Goal: Check status

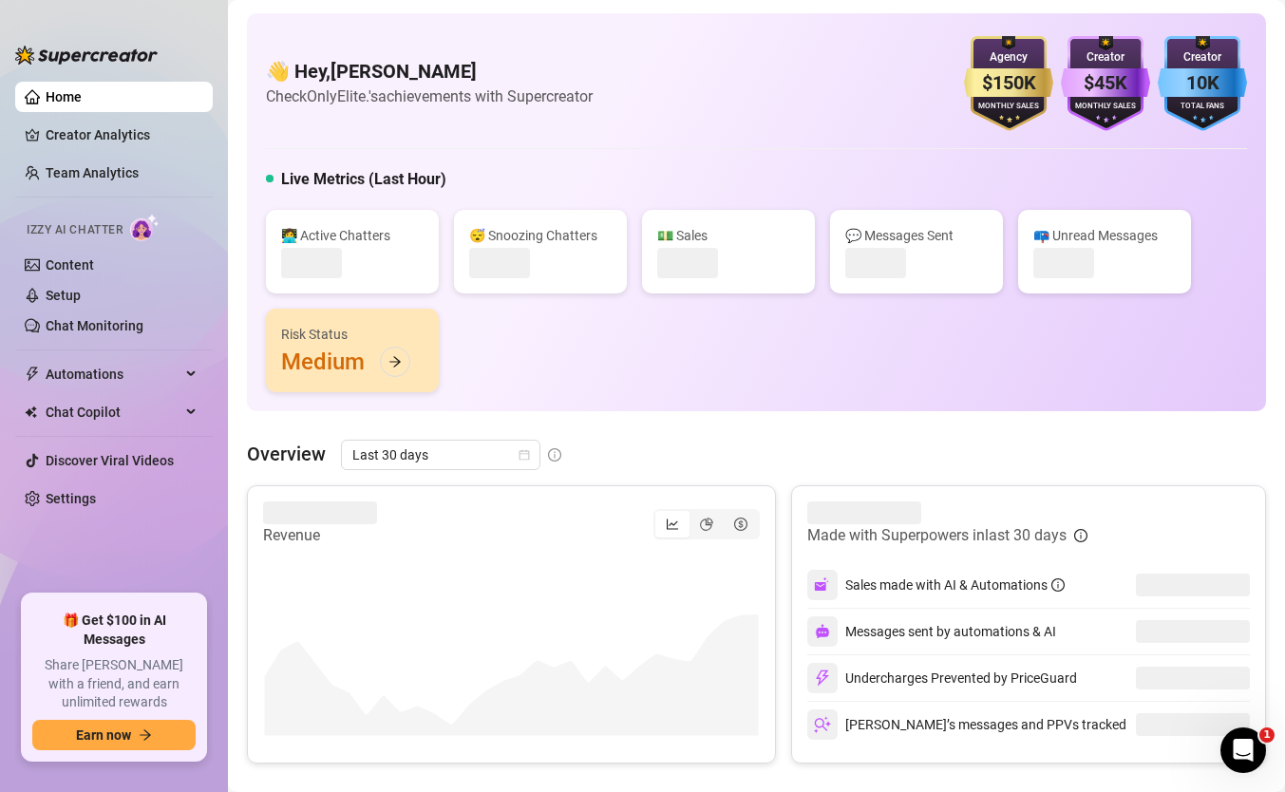
click at [390, 403] on div "👋 Hey, daniel estrin Check OnlyElite.'s achievements with Supercreator $150K Ag…" at bounding box center [756, 212] width 1019 height 398
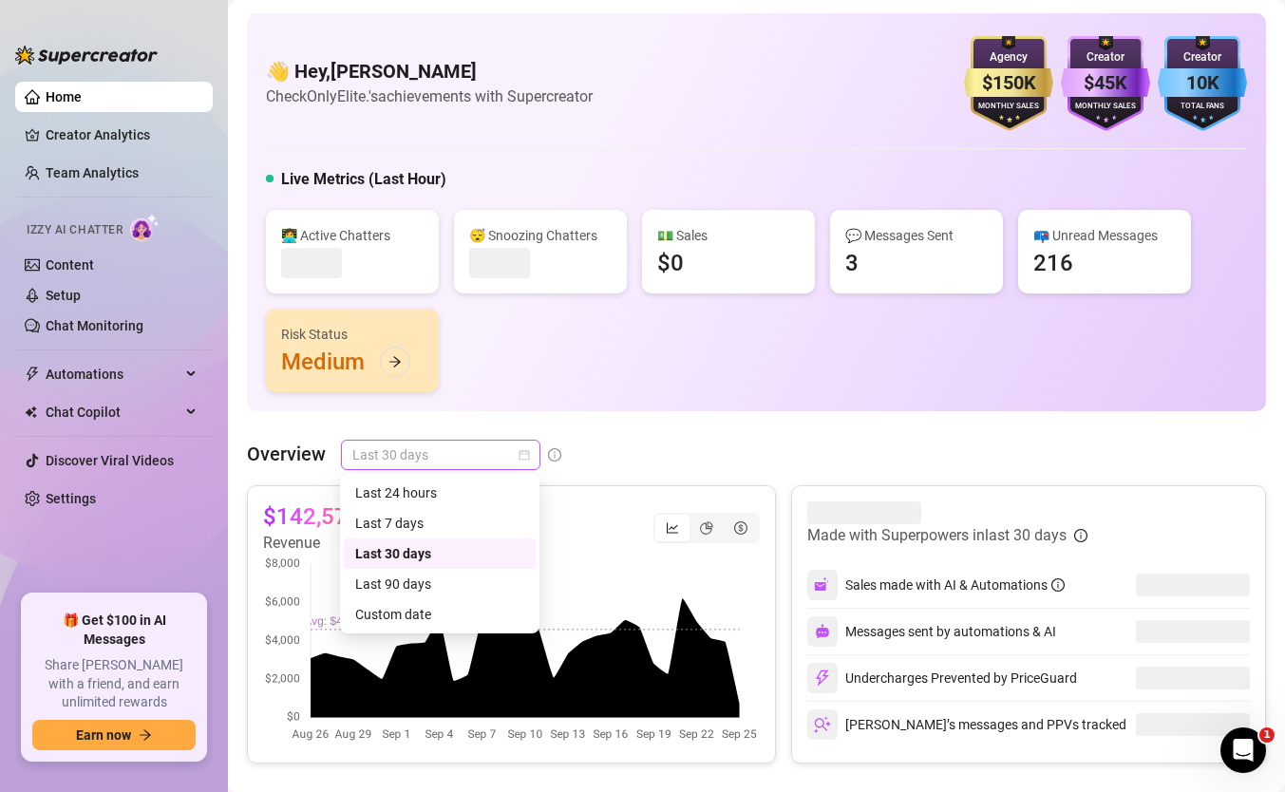
click at [387, 455] on span "Last 30 days" at bounding box center [440, 455] width 177 height 28
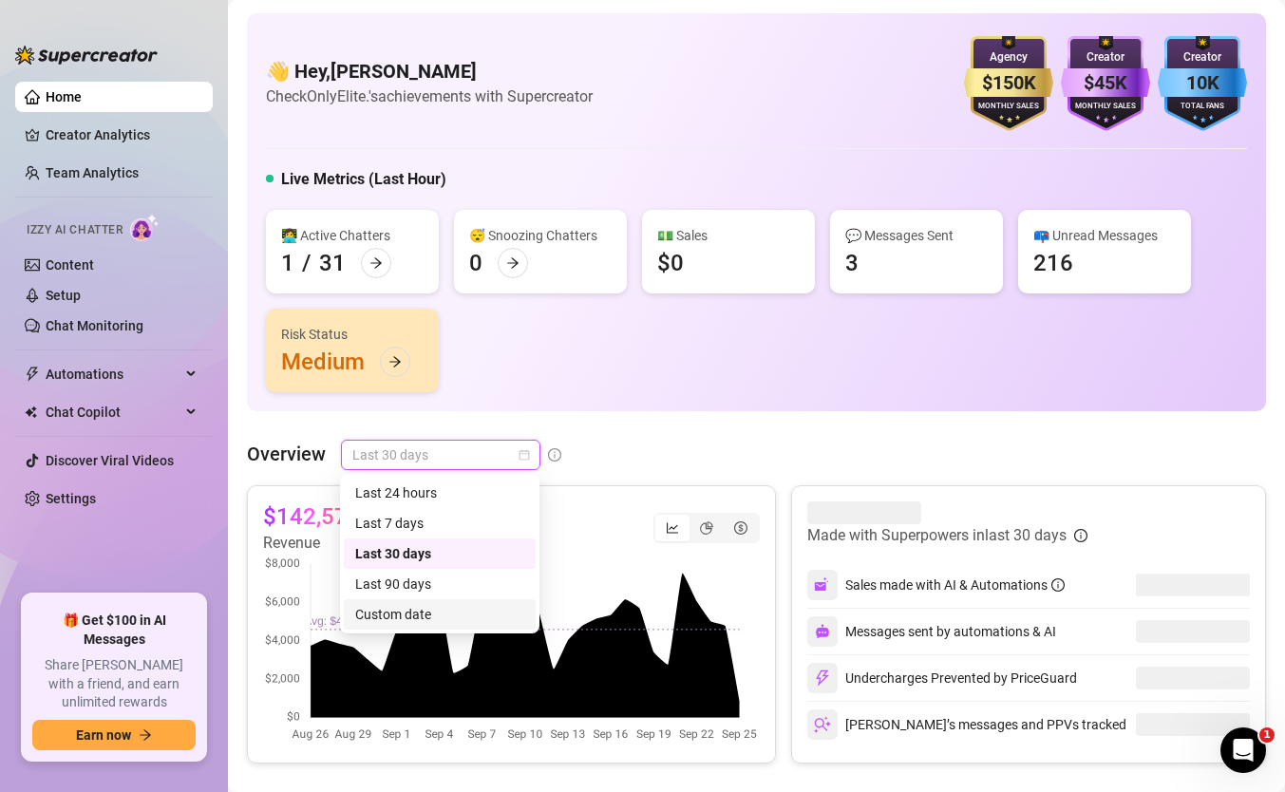
click at [400, 610] on div "Custom date" at bounding box center [439, 614] width 169 height 21
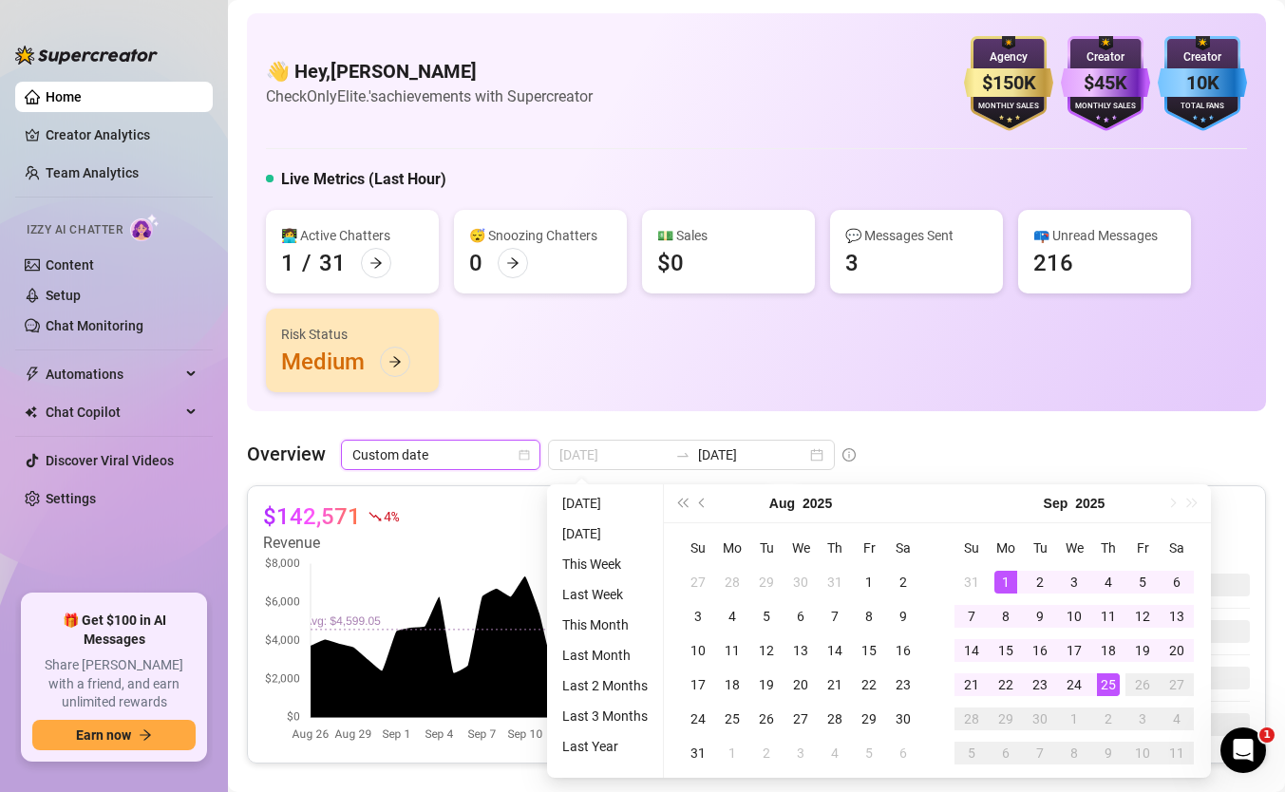
click at [1007, 582] on div "1" at bounding box center [1005, 582] width 23 height 23
type input "2025-08-26"
click at [1108, 690] on div "25" at bounding box center [1108, 684] width 23 height 23
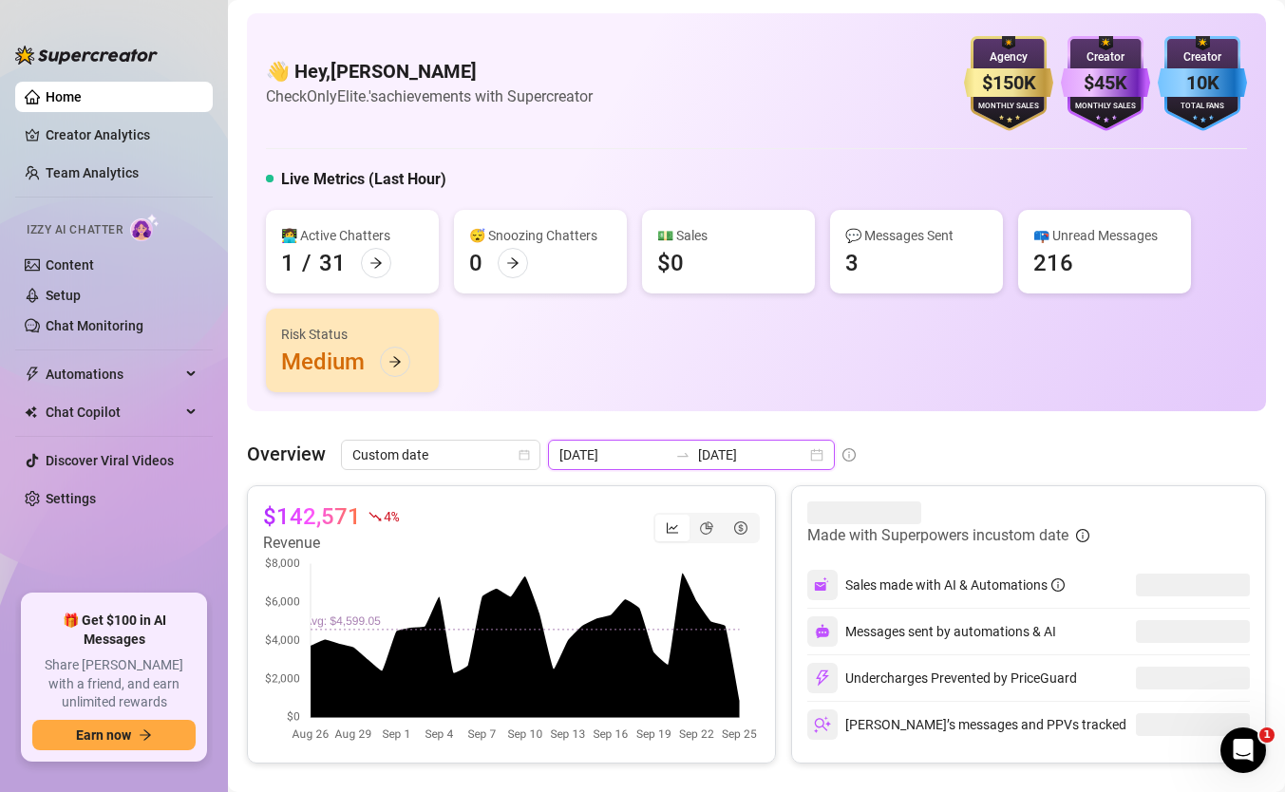
click at [751, 461] on input "2025-09-25" at bounding box center [752, 454] width 108 height 21
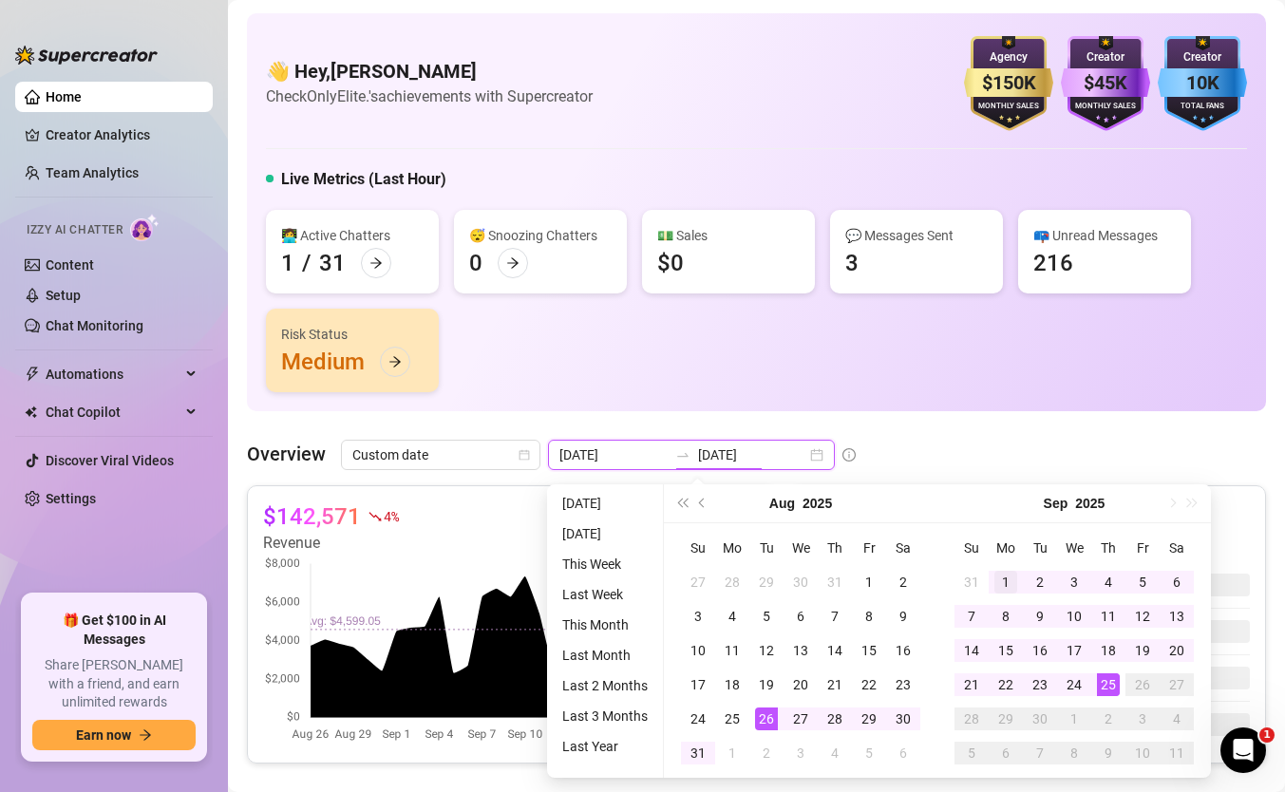
type input "2025-09-01"
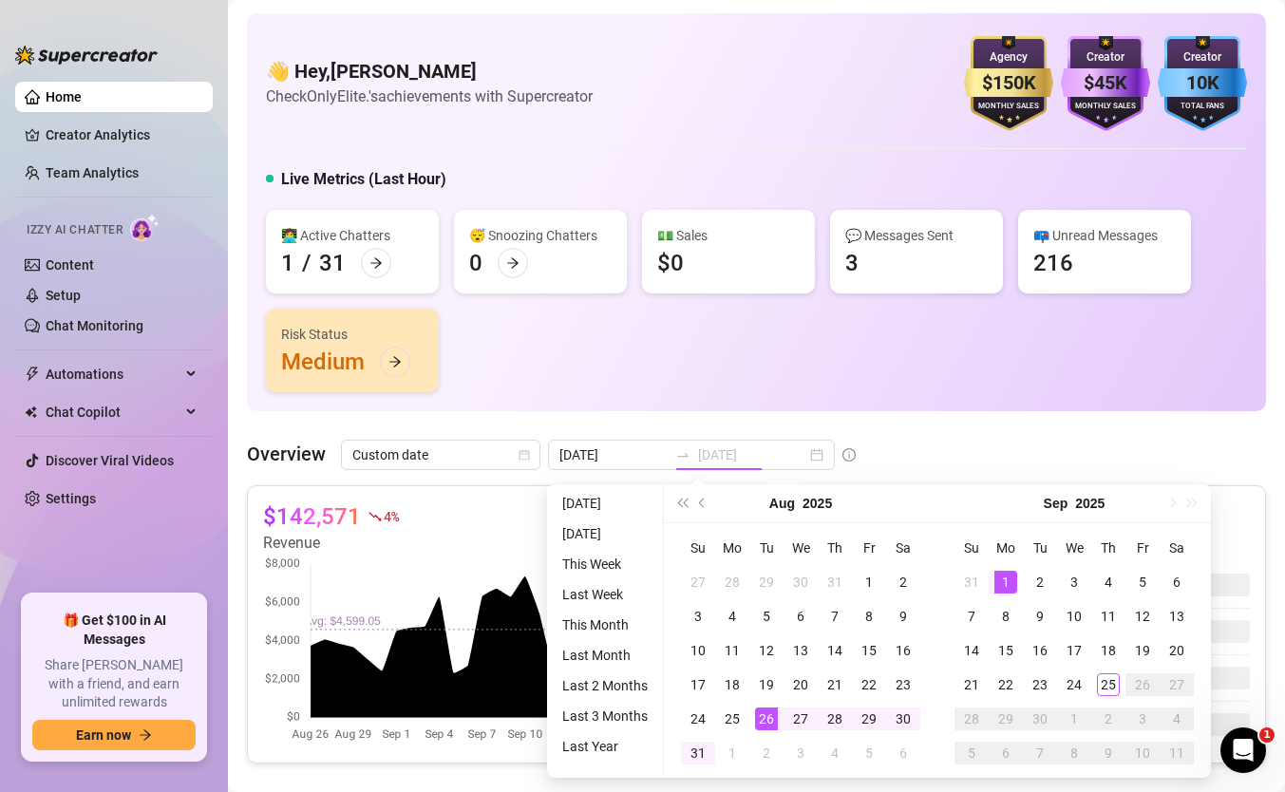
click at [1002, 579] on div "1" at bounding box center [1005, 582] width 23 height 23
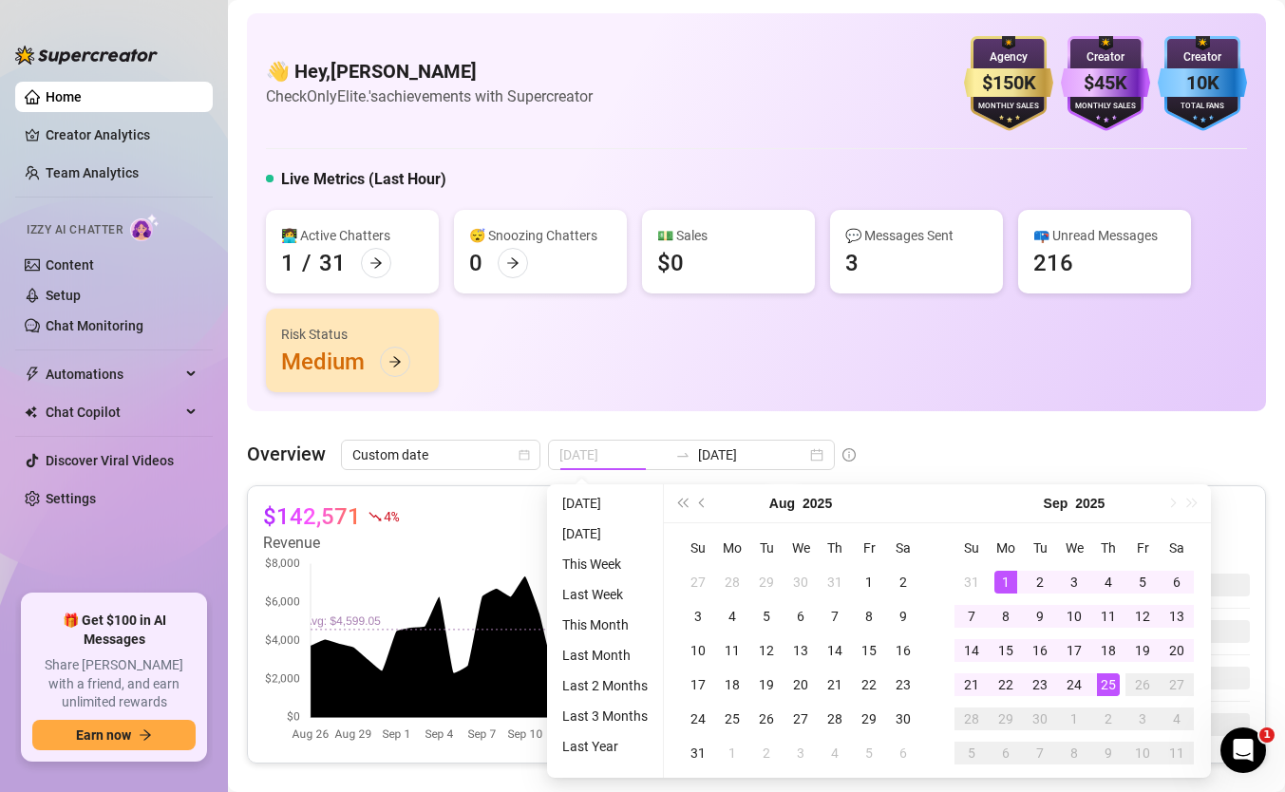
click at [1100, 680] on div "25" at bounding box center [1108, 684] width 23 height 23
type input "2025-09-01"
type input "2025-09-25"
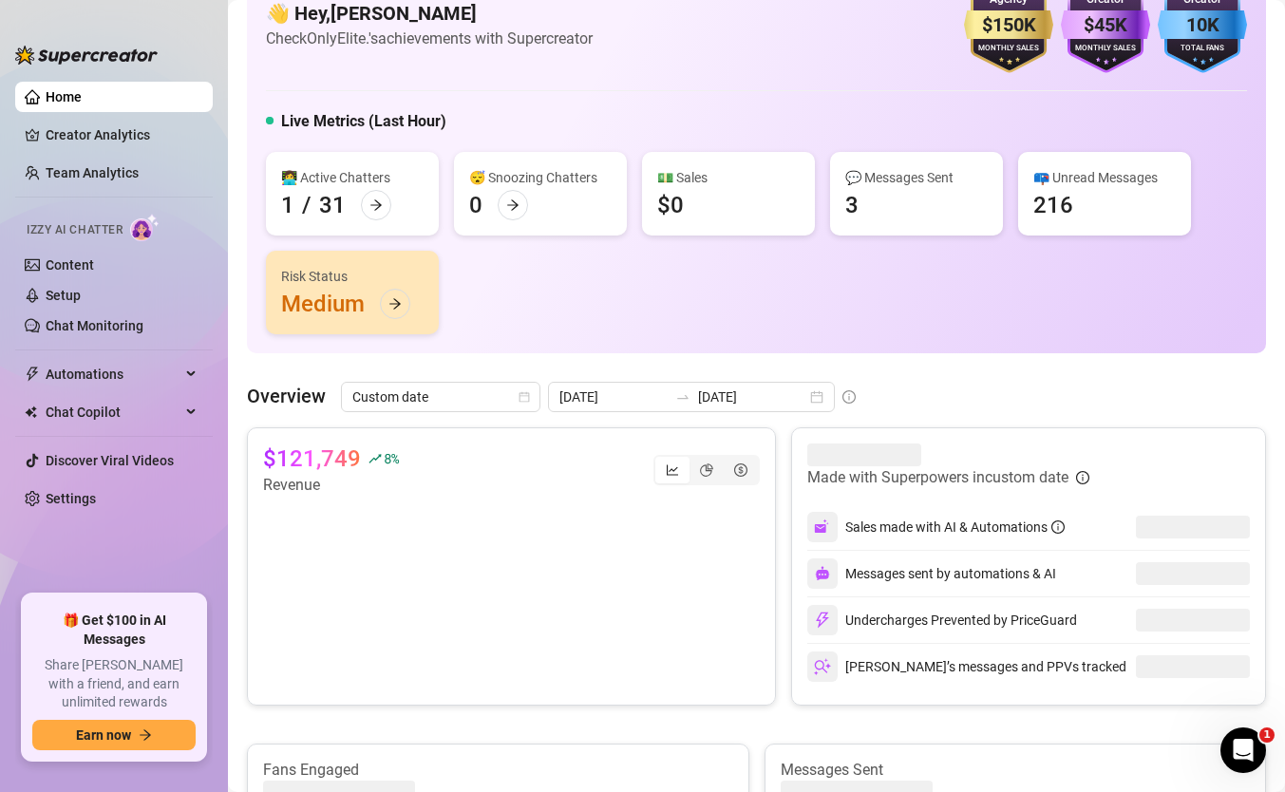
scroll to position [62, 0]
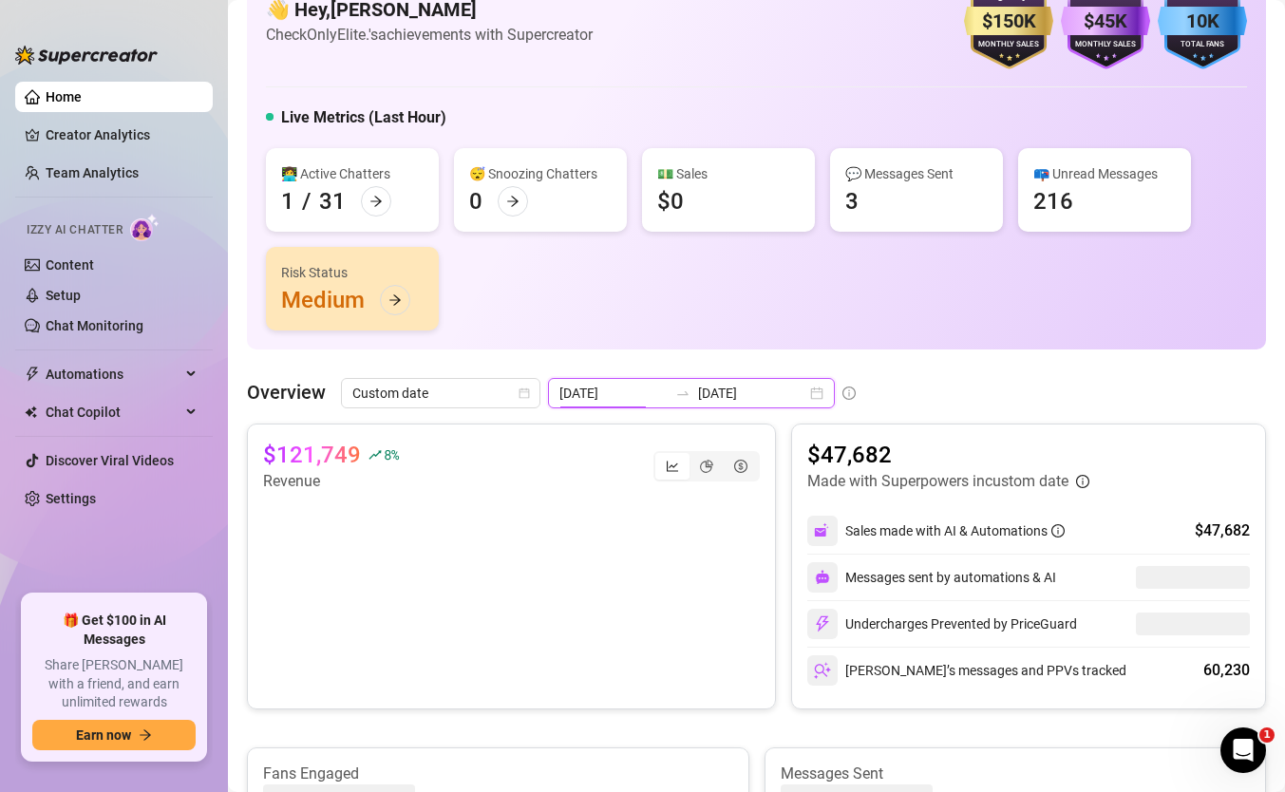
click at [596, 389] on input "2025-09-01" at bounding box center [613, 393] width 108 height 21
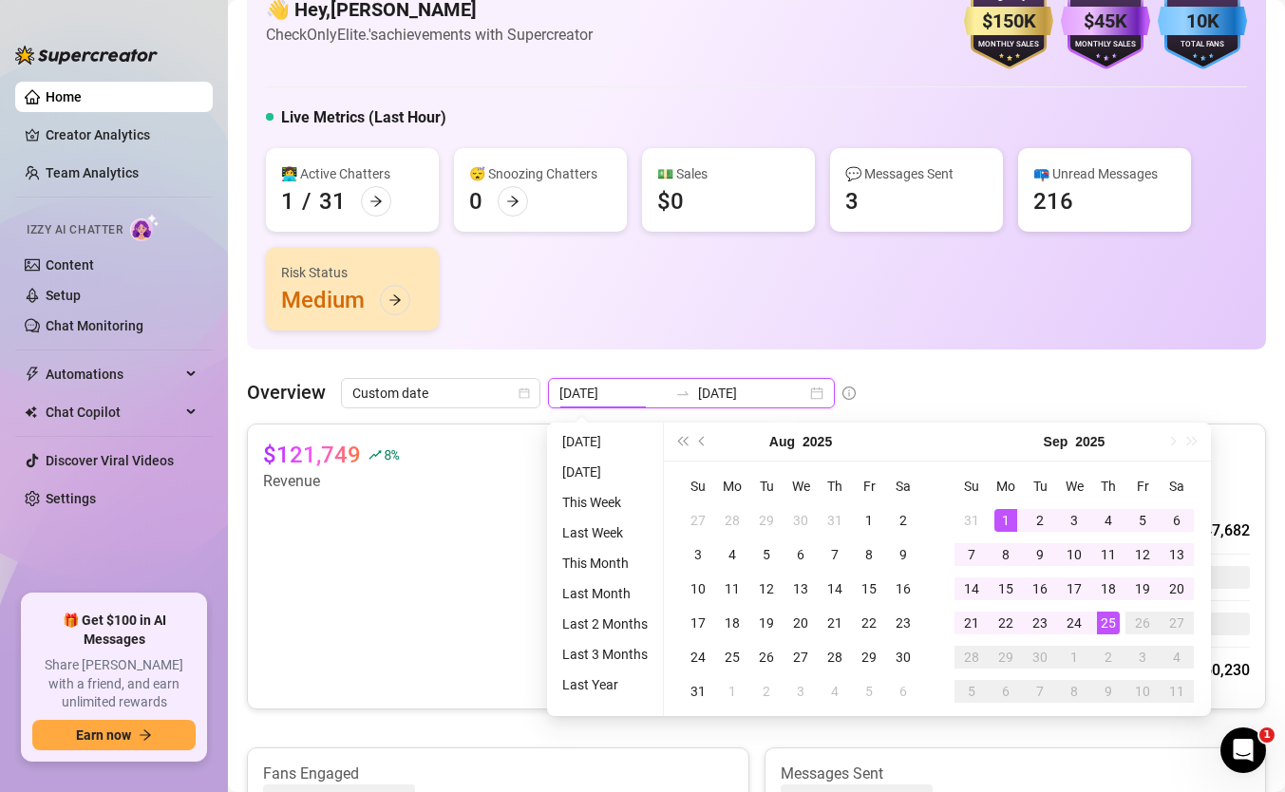
type input "2025-09-24"
type input "2025-09-01"
type input "2025-09-25"
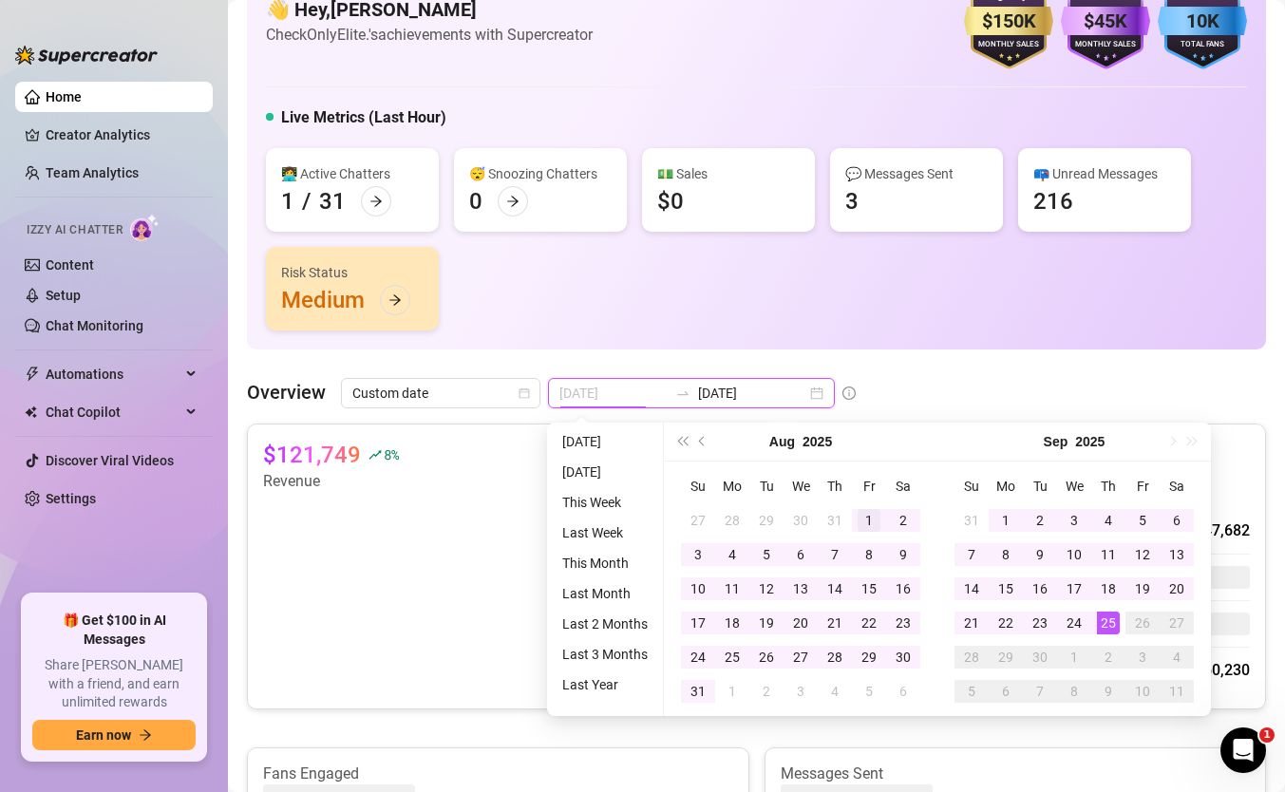
type input "2025-08-01"
click at [855, 519] on td "1" at bounding box center [869, 520] width 34 height 34
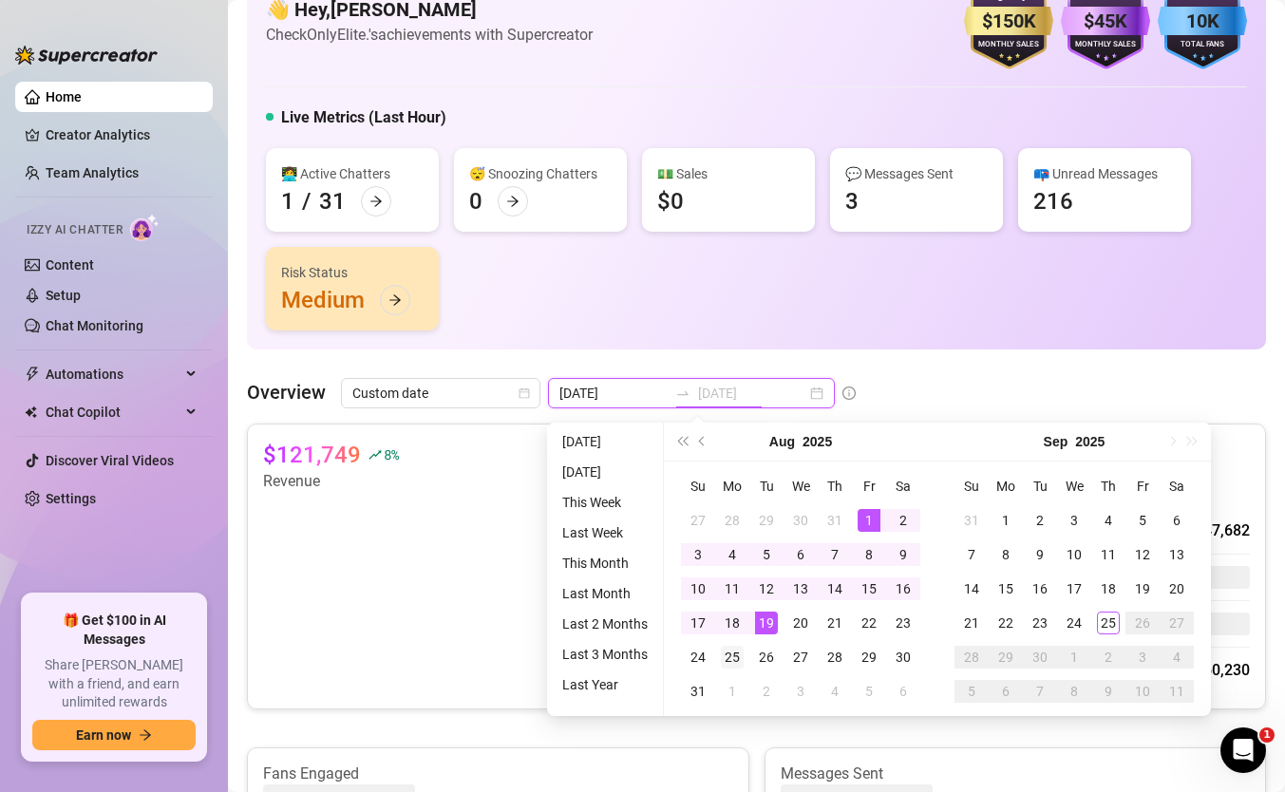
type input "2025-08-25"
click at [734, 652] on div "25" at bounding box center [732, 657] width 23 height 23
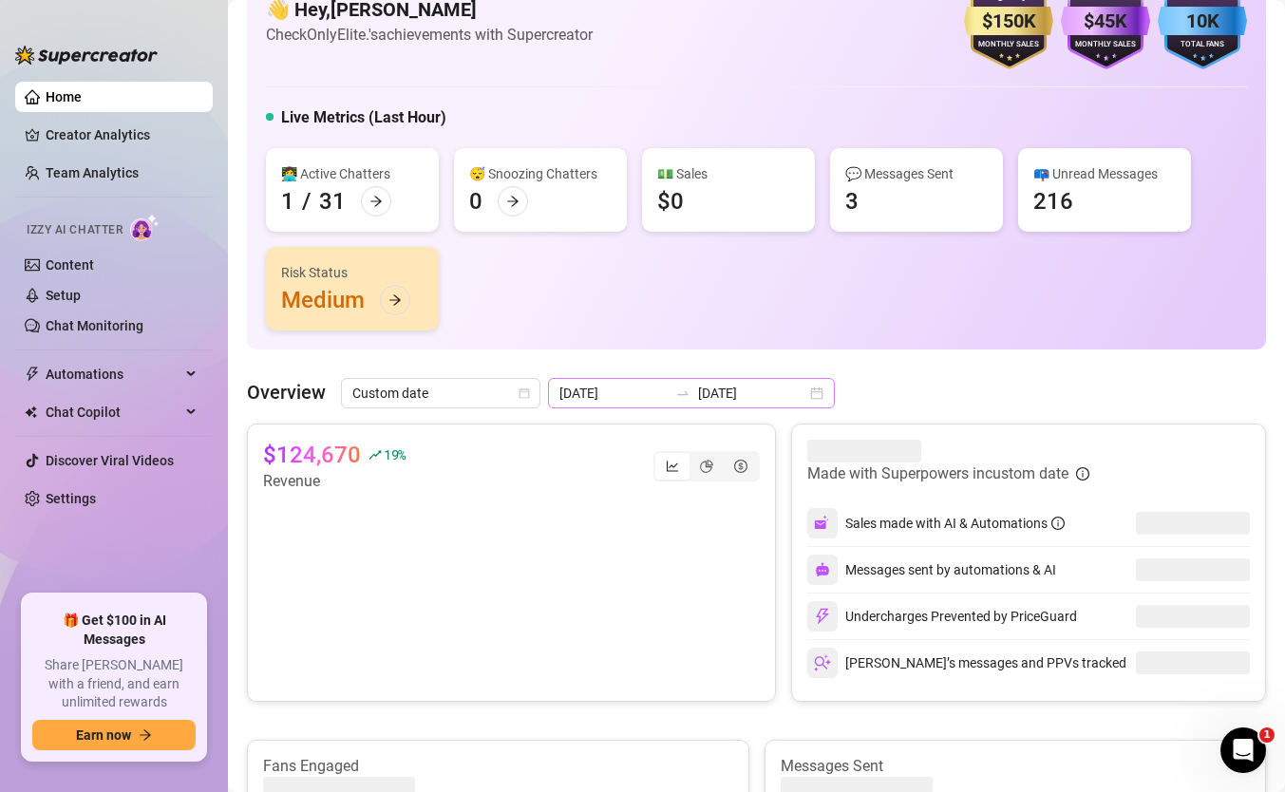
click at [726, 404] on div "2025-08-01 2025-08-25" at bounding box center [691, 393] width 287 height 30
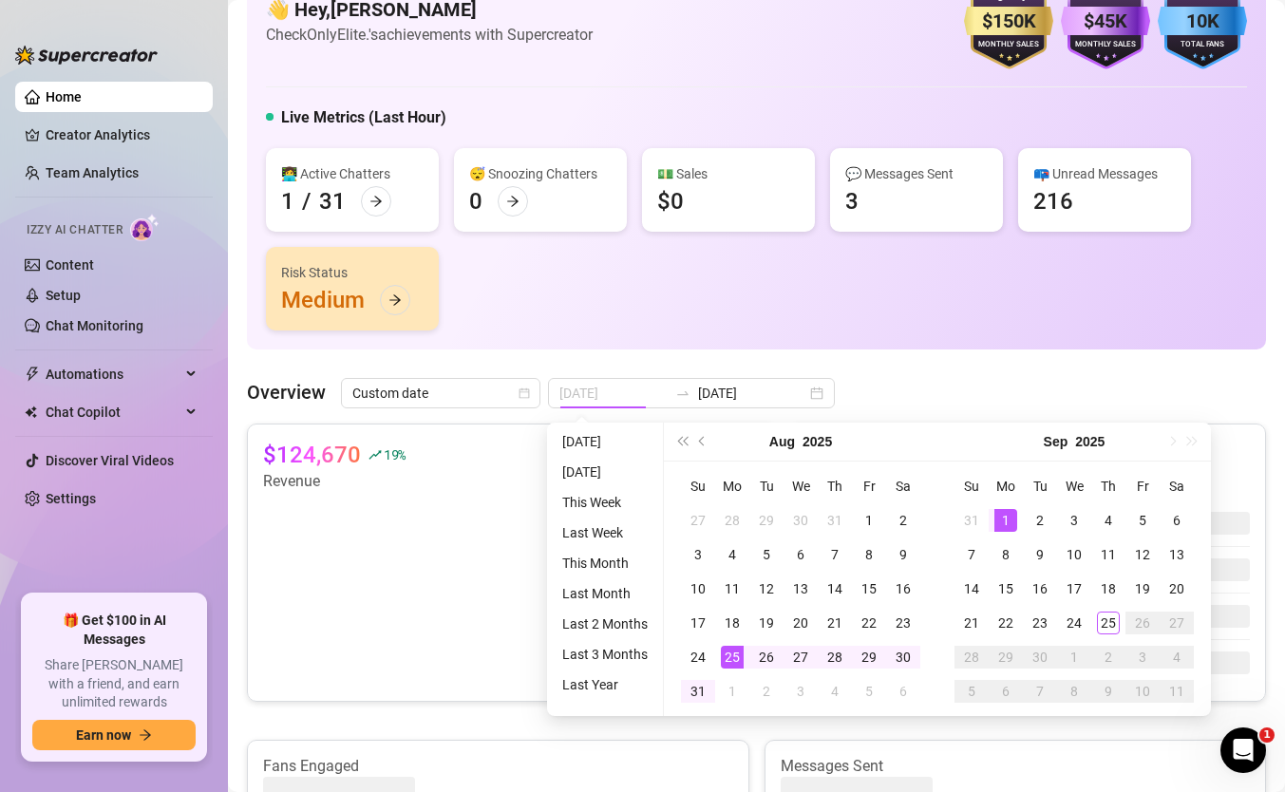
click at [1007, 518] on div "1" at bounding box center [1005, 520] width 23 height 23
type input "2025-08-01"
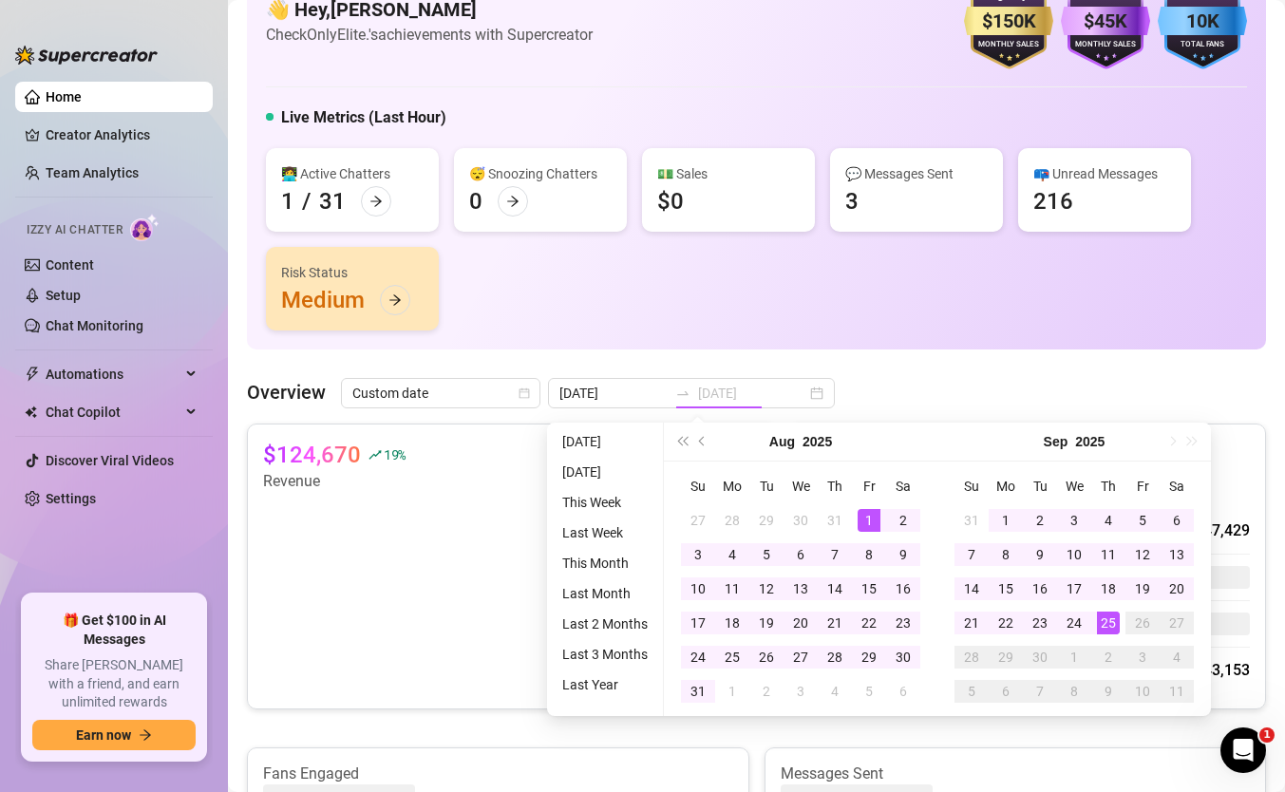
click at [1100, 619] on div "25" at bounding box center [1108, 623] width 23 height 23
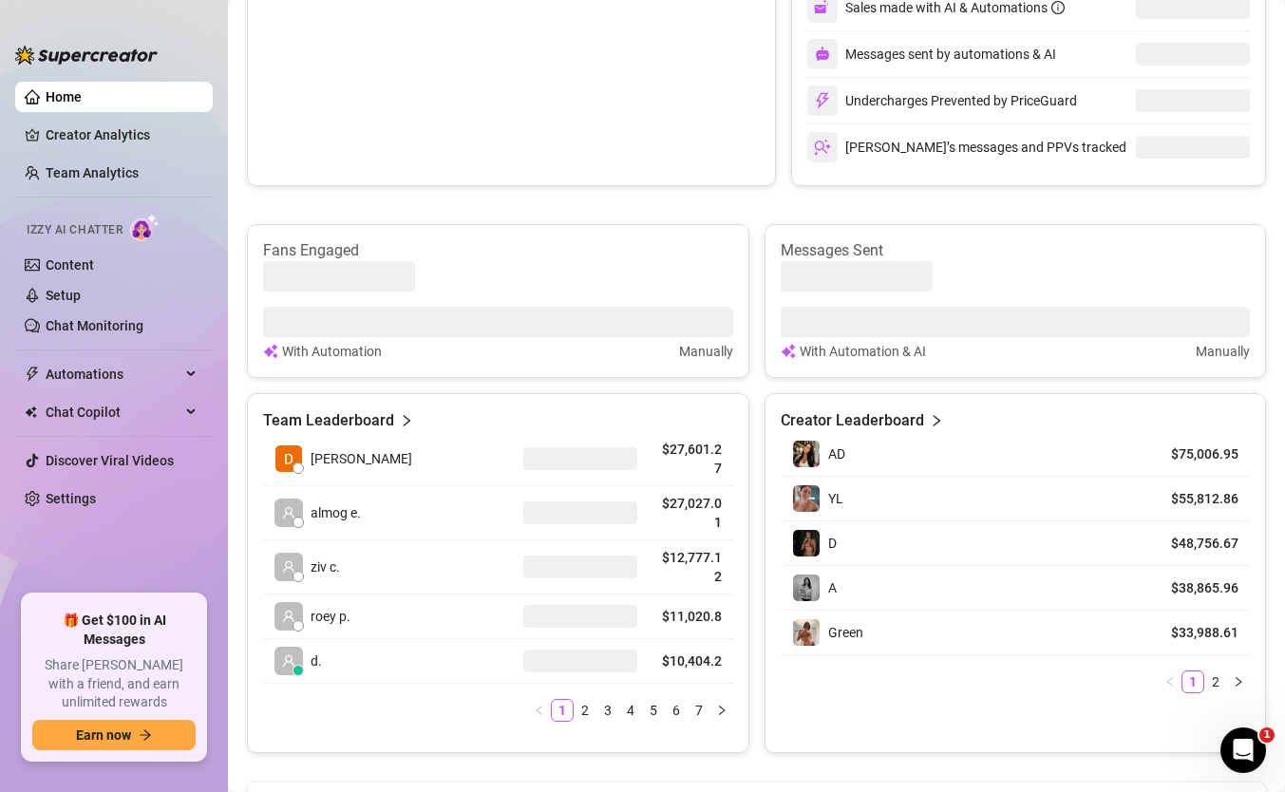
scroll to position [0, 0]
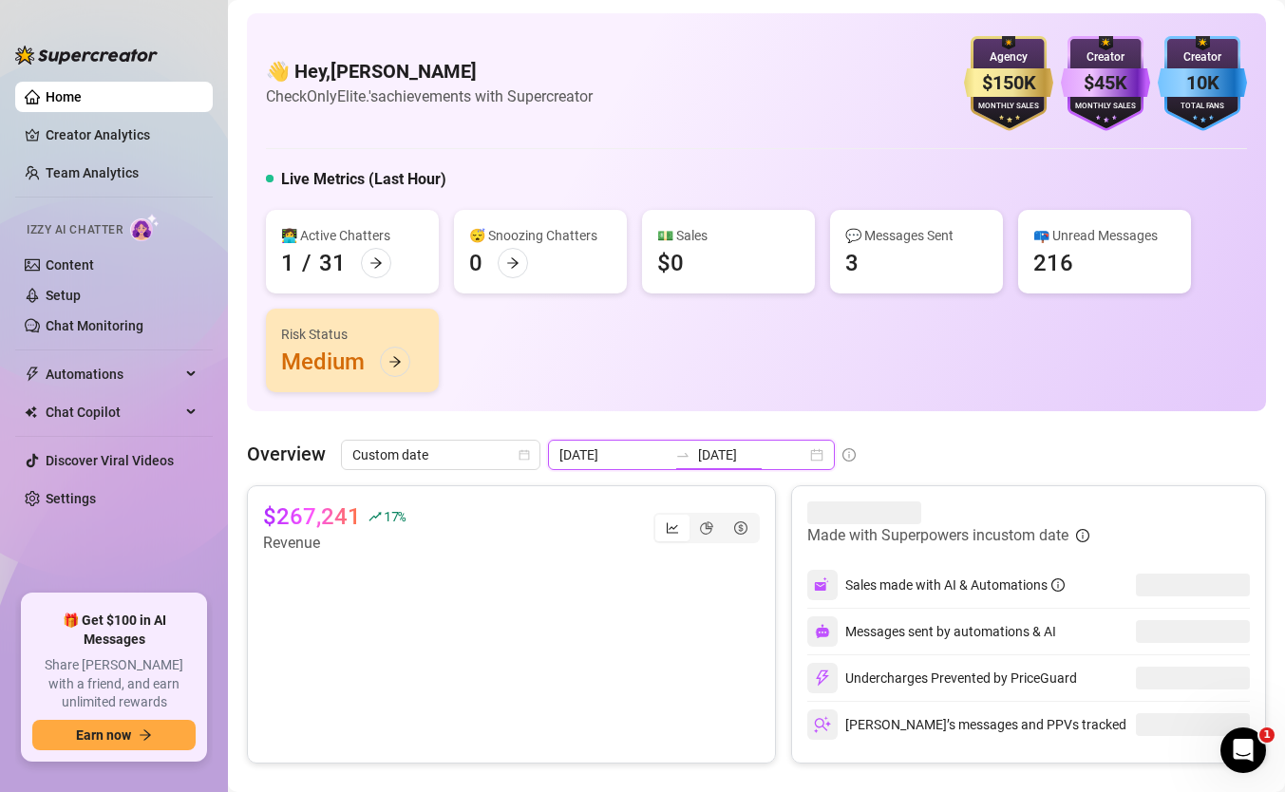
click at [698, 459] on input "2025-09-25" at bounding box center [752, 454] width 108 height 21
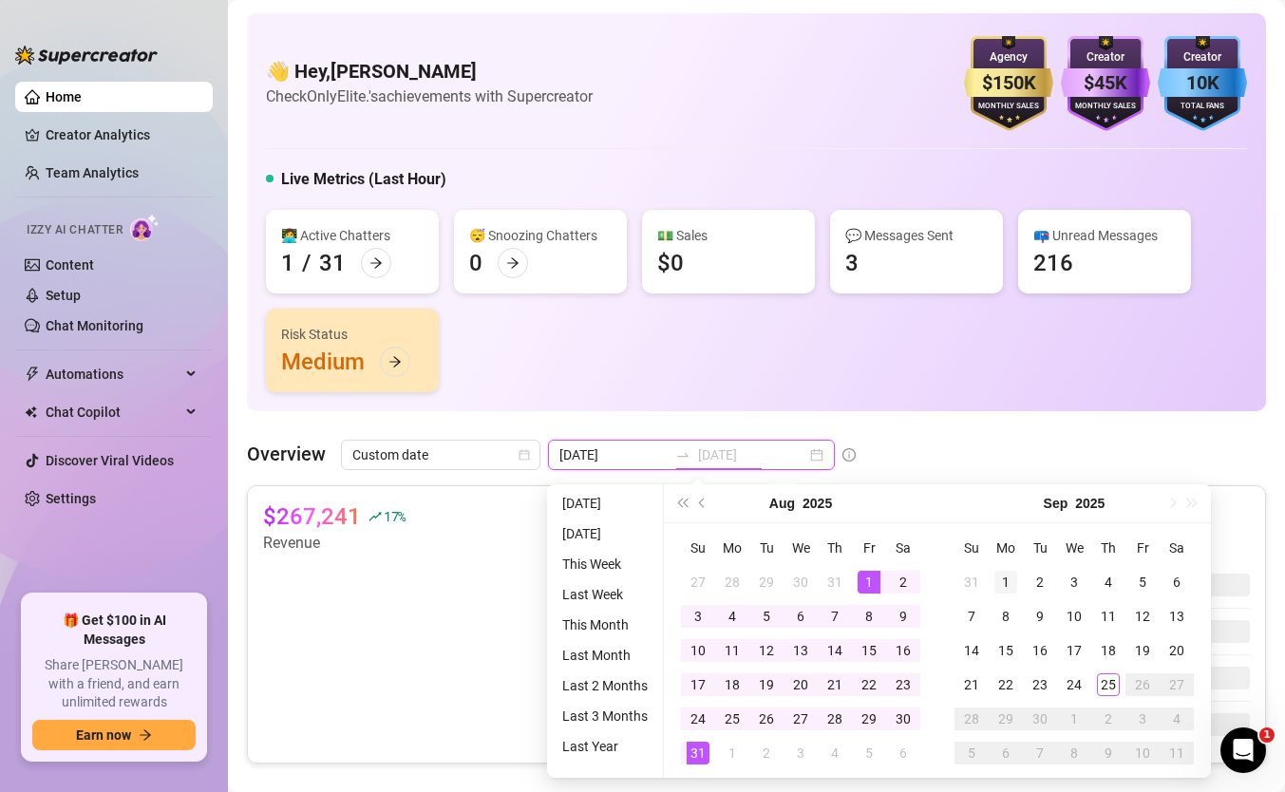
type input "2025-09-01"
click at [1003, 586] on div "1" at bounding box center [1005, 582] width 23 height 23
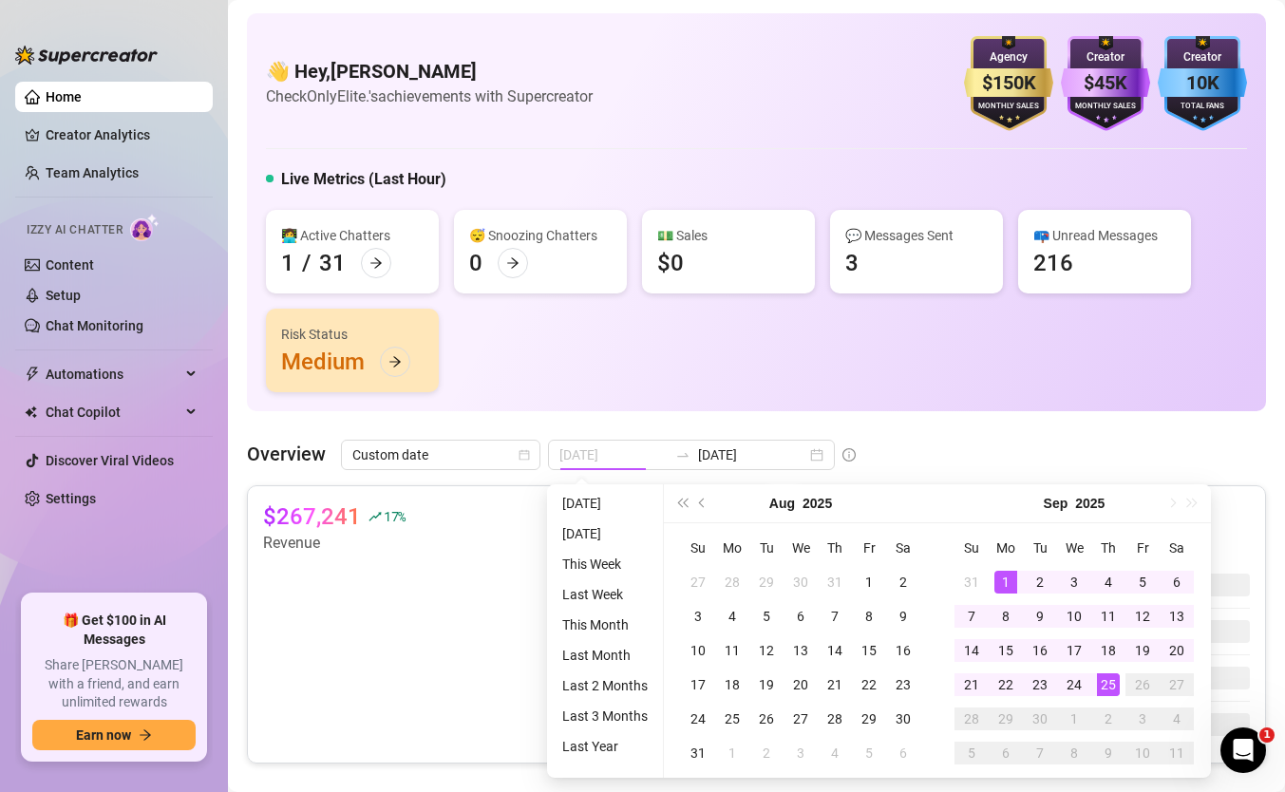
click at [1105, 679] on div "25" at bounding box center [1108, 684] width 23 height 23
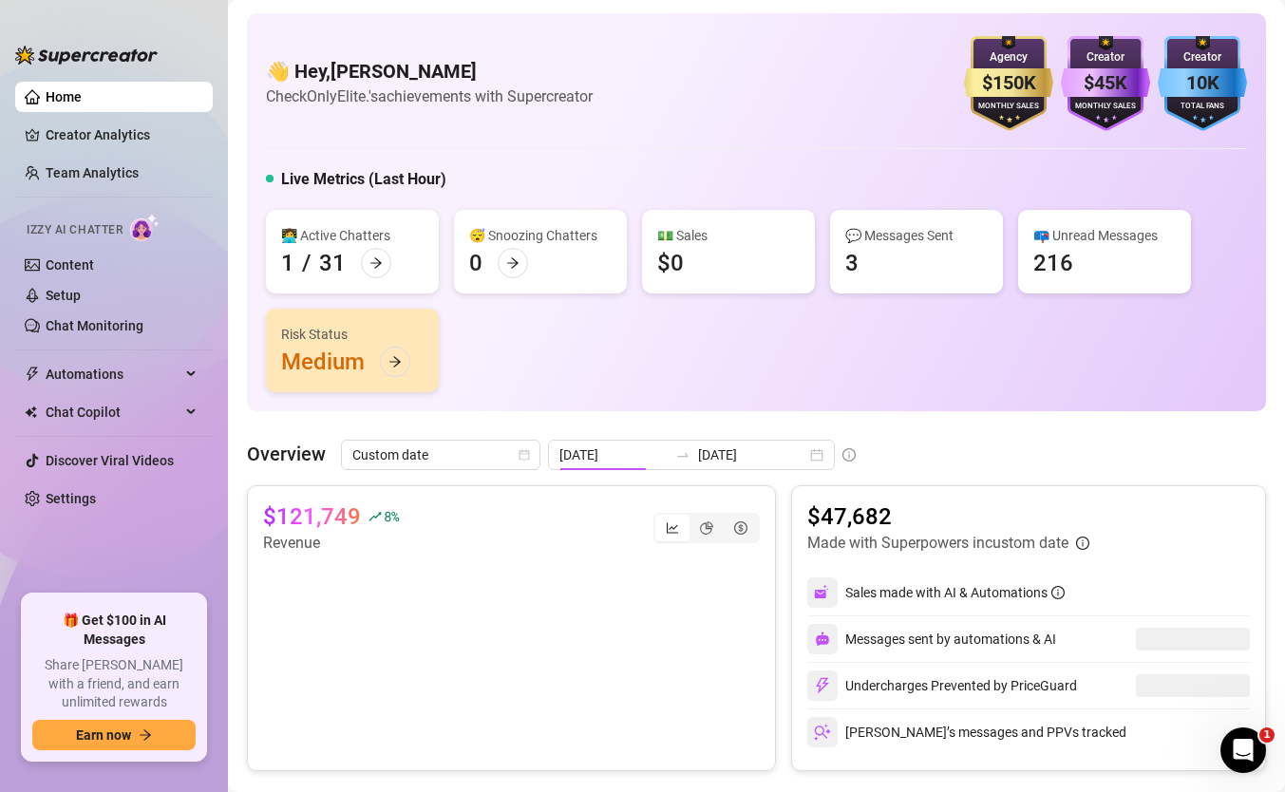
type input "2025-09-01"
type input "2025-09-25"
